Goal: Information Seeking & Learning: Learn about a topic

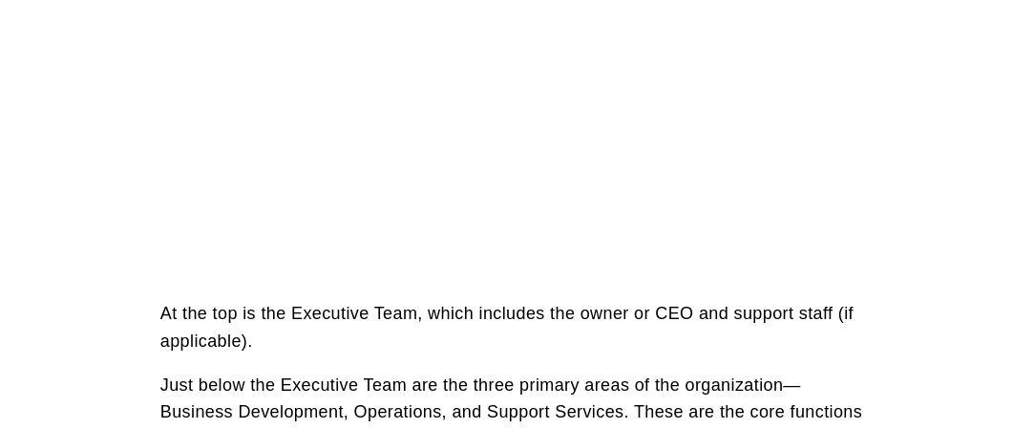
scroll to position [764, 0]
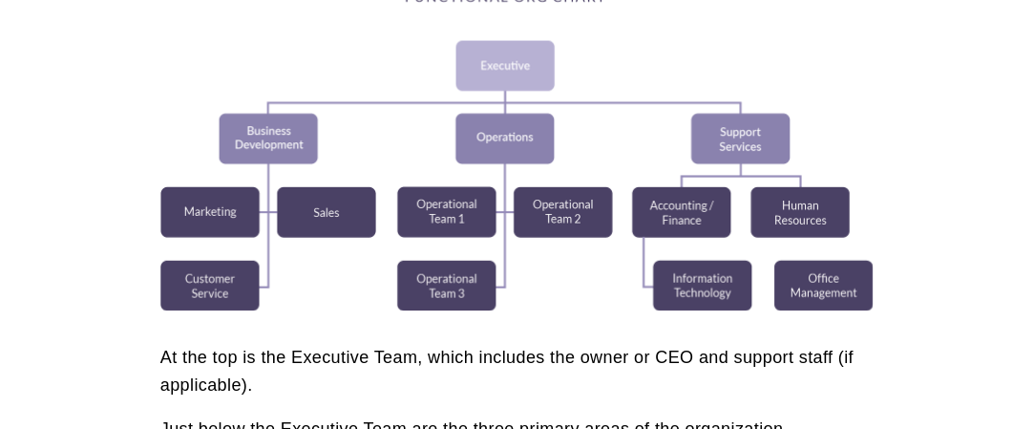
click at [523, 178] on div at bounding box center [516, 150] width 713 height 322
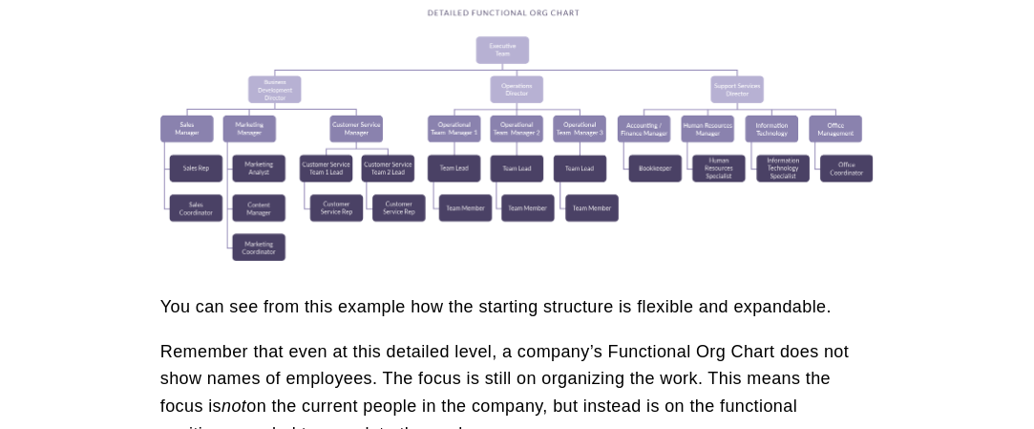
scroll to position [1814, 0]
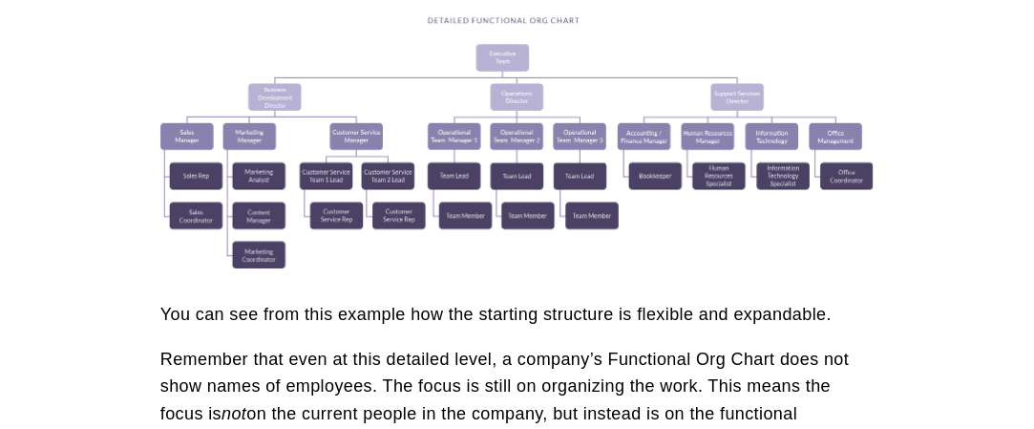
click at [440, 211] on div at bounding box center [516, 141] width 713 height 251
click at [484, 200] on div at bounding box center [516, 141] width 713 height 251
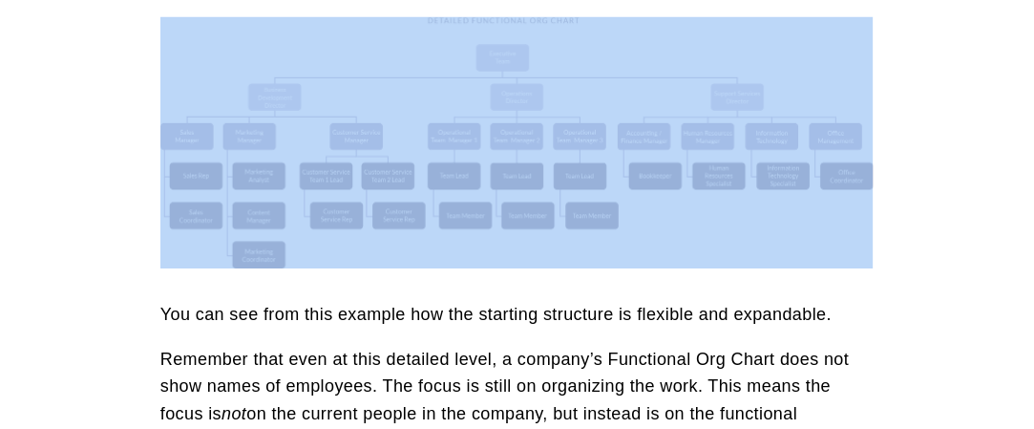
click at [484, 200] on div at bounding box center [516, 141] width 713 height 251
drag, startPoint x: 484, startPoint y: 200, endPoint x: 394, endPoint y: 205, distance: 89.9
click at [395, 205] on div at bounding box center [516, 141] width 713 height 251
